Goal: Share content

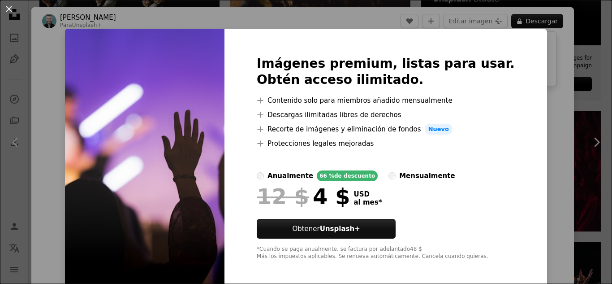
scroll to position [359, 0]
click at [534, 124] on div "An X shape Imágenes premium, listas para usar. Obtén acceso ilimitado. A plus s…" at bounding box center [306, 142] width 612 height 284
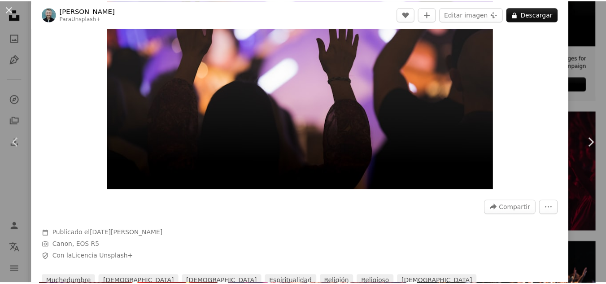
scroll to position [90, 0]
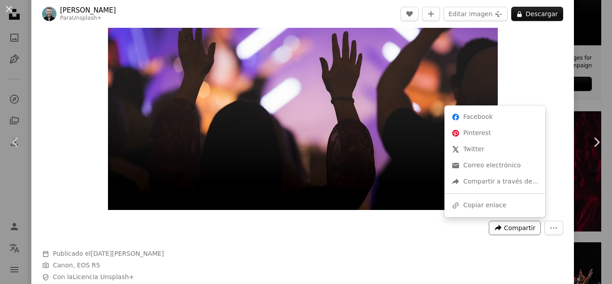
click at [523, 227] on span "Compartir" at bounding box center [519, 227] width 31 height 13
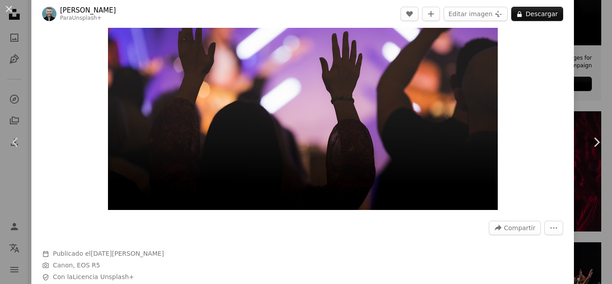
click at [575, 88] on div "An X shape Chevron left Chevron right [PERSON_NAME] Para Unsplash+ A heart A pl…" at bounding box center [306, 142] width 612 height 284
